Goal: Transaction & Acquisition: Obtain resource

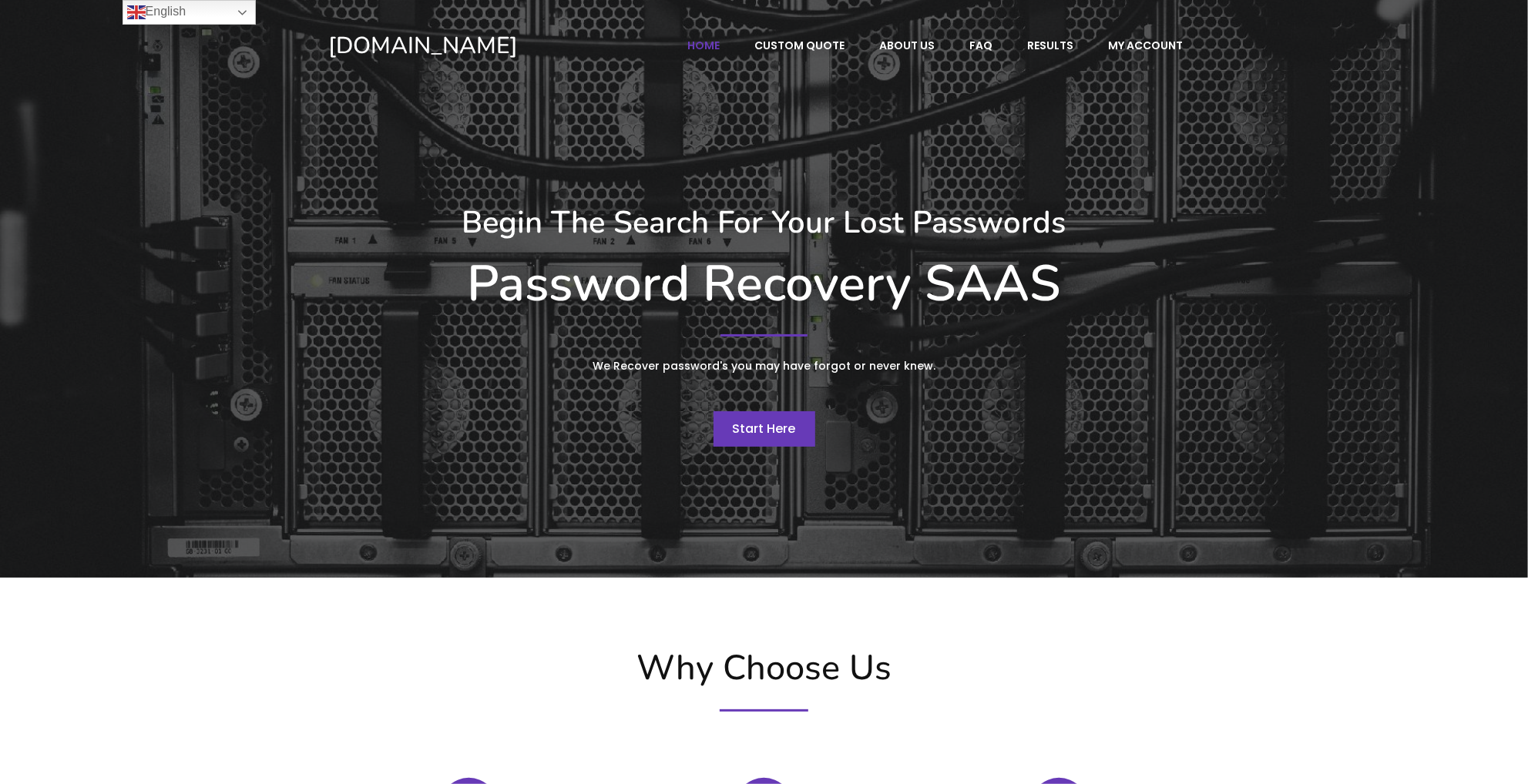
click at [772, 428] on span "Start Here" at bounding box center [764, 429] width 63 height 18
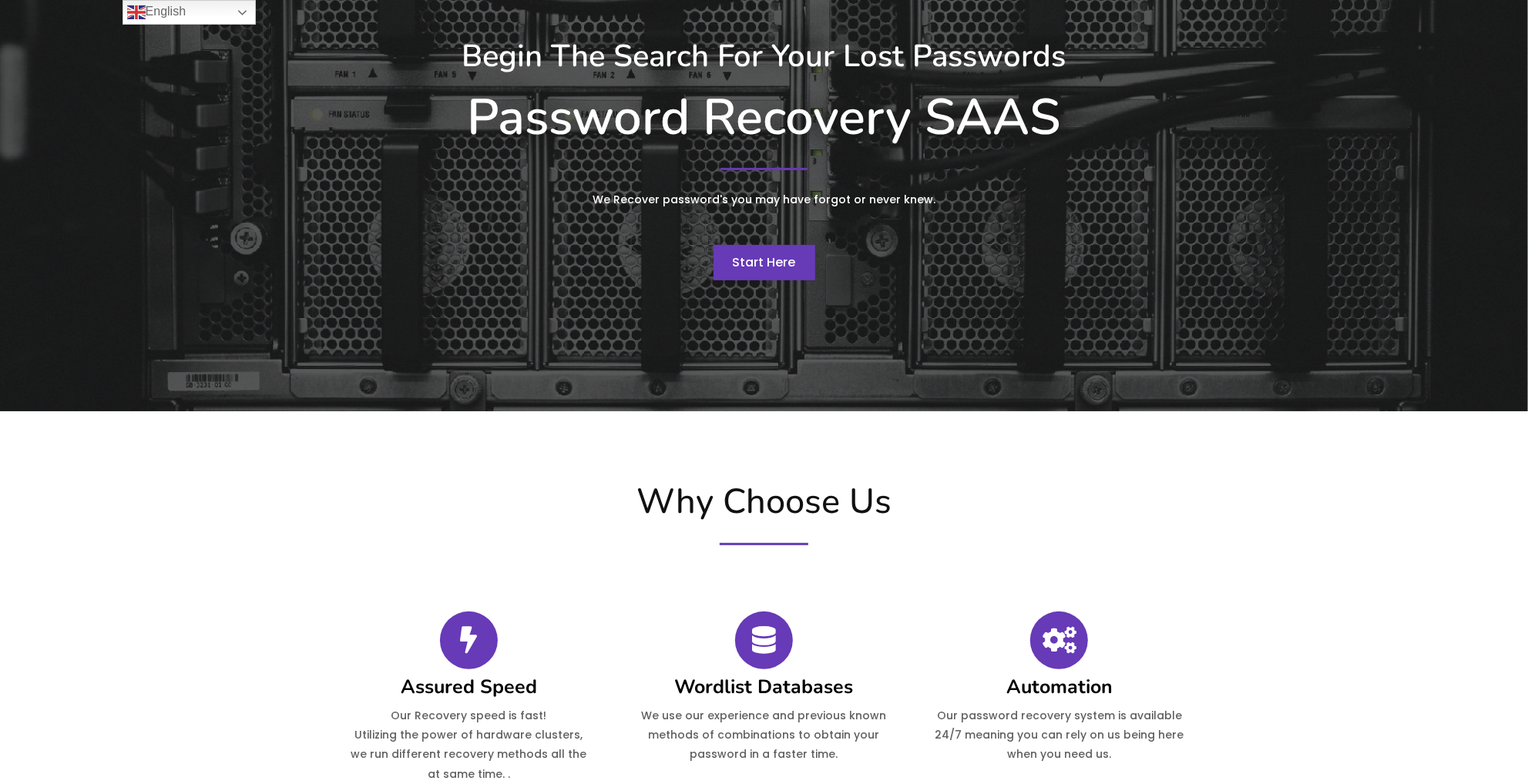
scroll to position [564, 0]
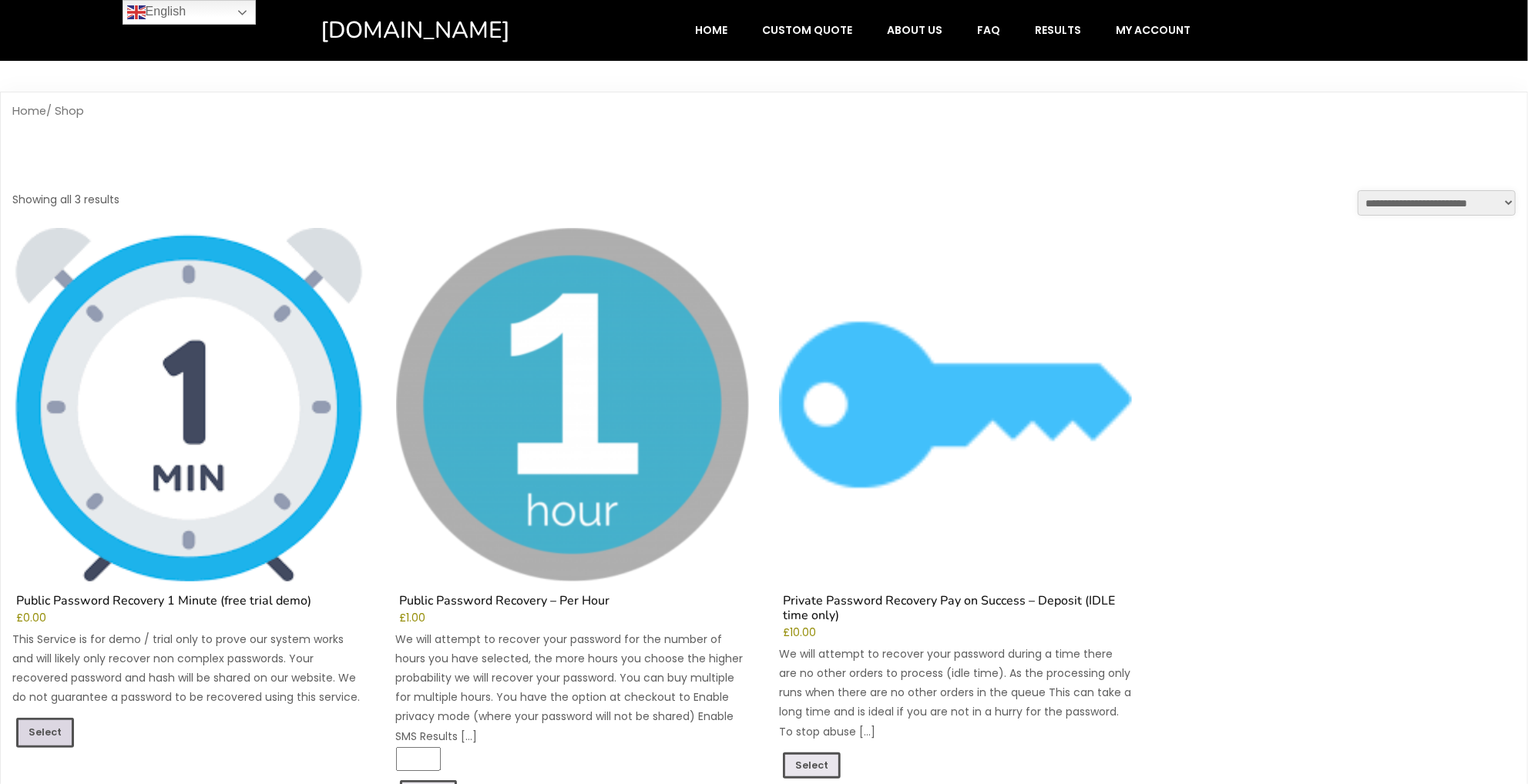
click at [53, 728] on link "Select" at bounding box center [45, 733] width 58 height 29
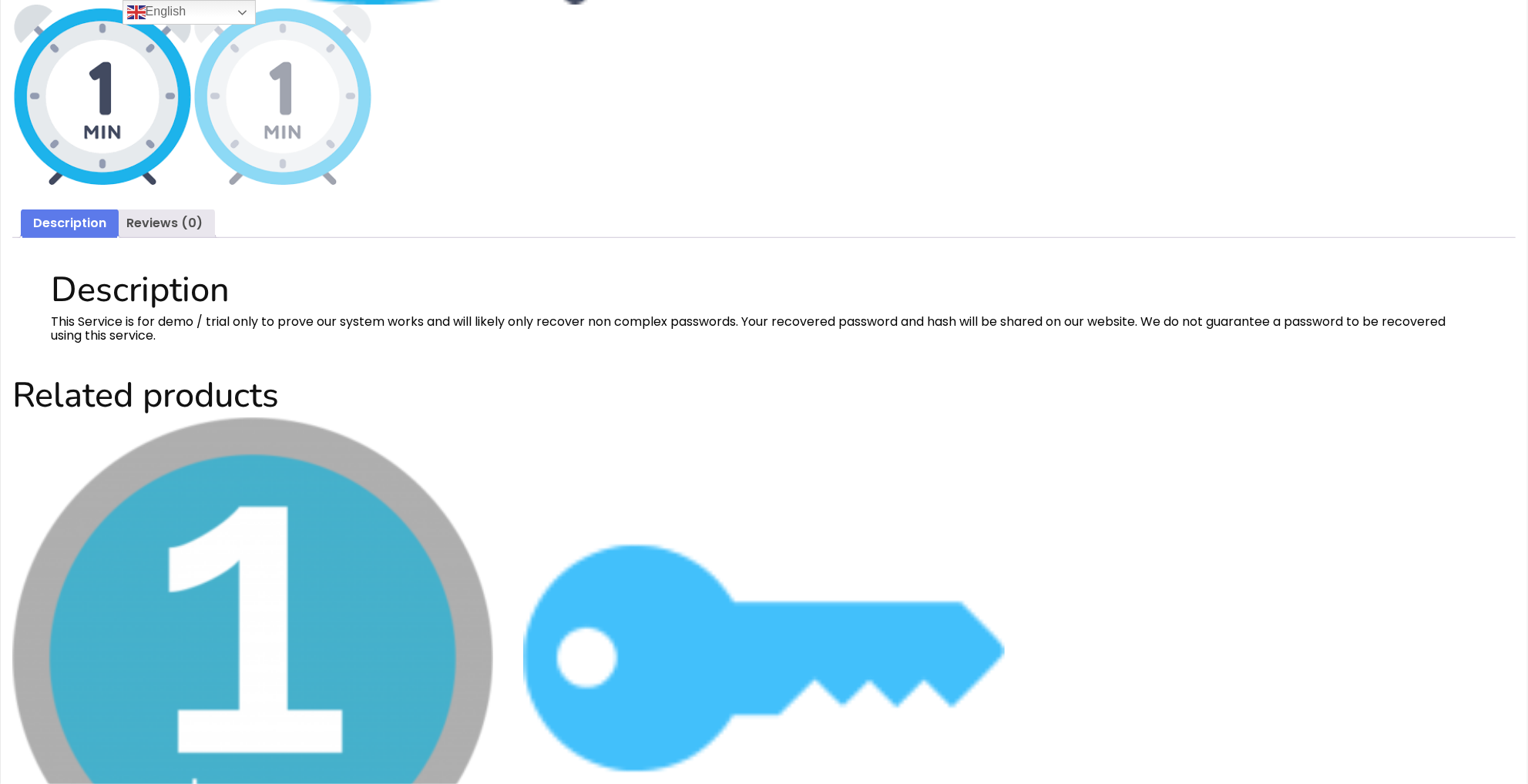
scroll to position [1149, 0]
